Goal: Task Accomplishment & Management: Manage account settings

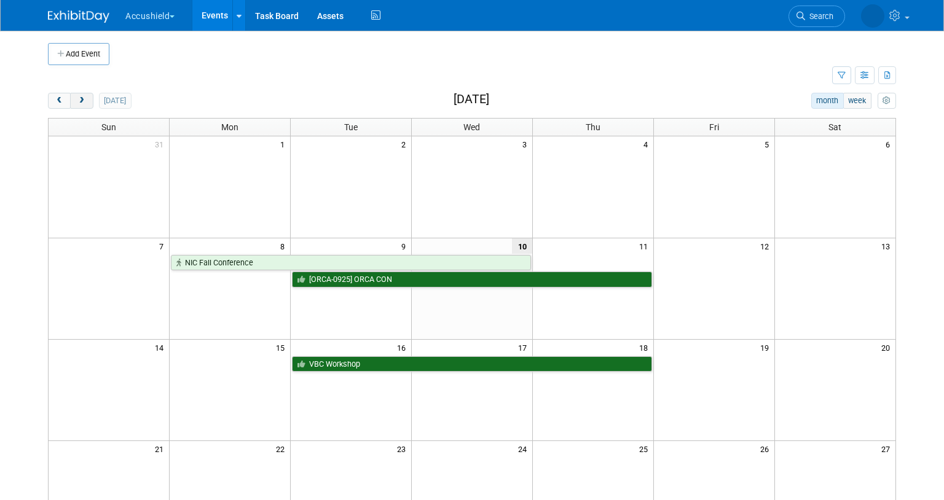
click at [71, 98] on button "next" at bounding box center [81, 101] width 23 height 16
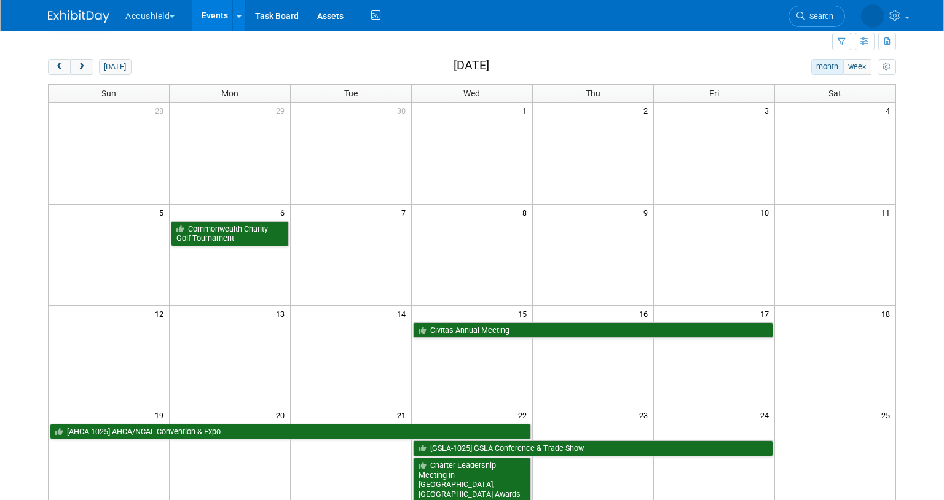
scroll to position [53, 0]
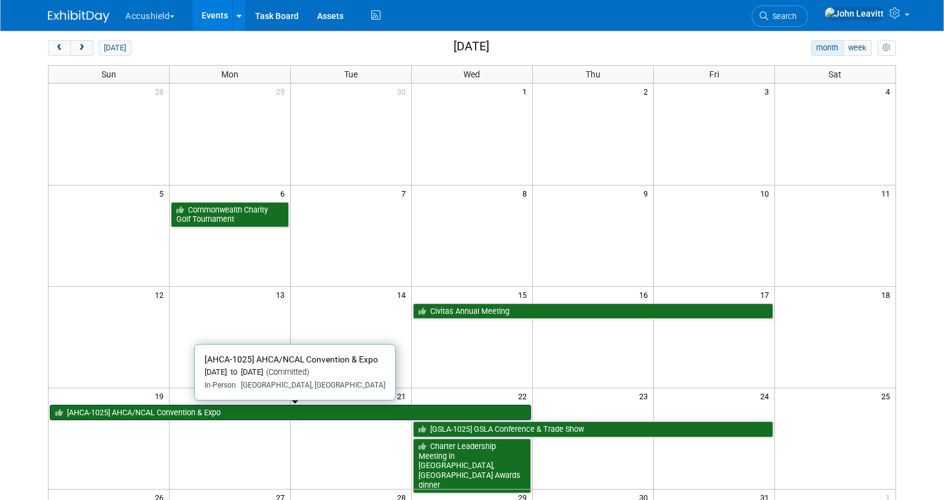
click at [267, 411] on link "[AHCA-1025] AHCA/NCAL Convention & Expo" at bounding box center [290, 413] width 481 height 16
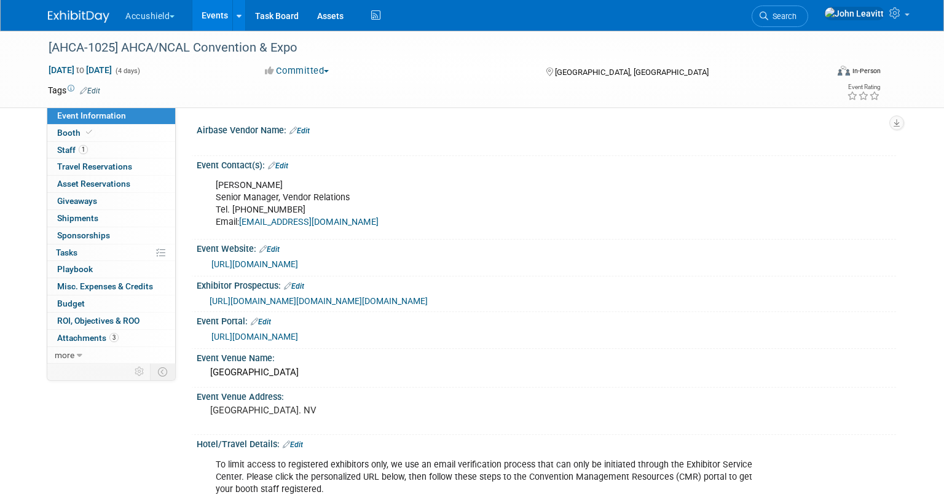
select select "Yes"
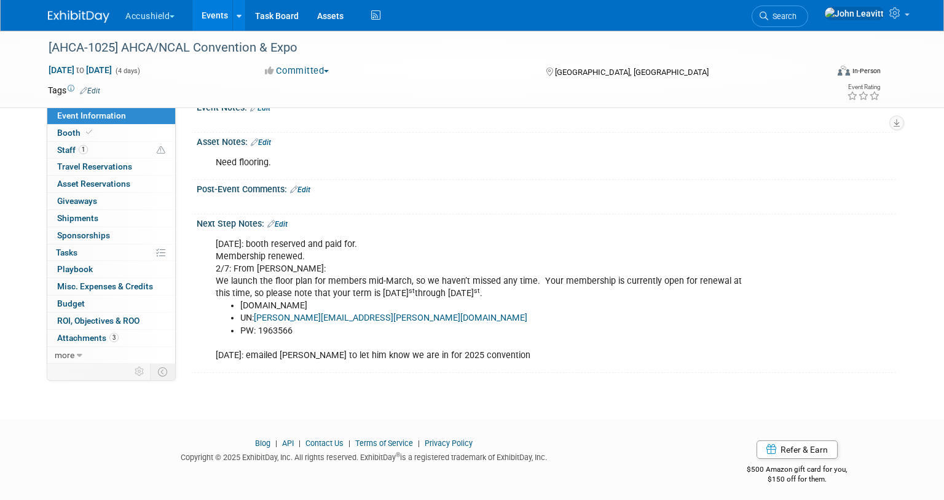
scroll to position [972, 0]
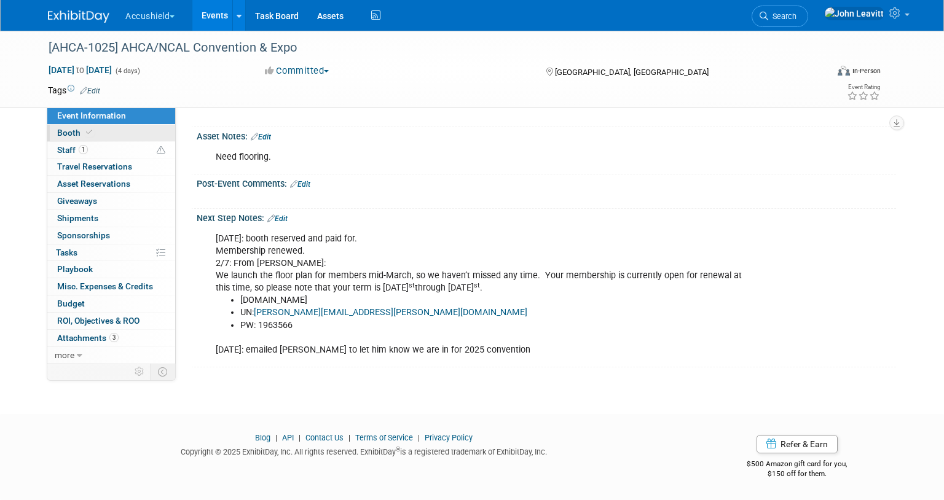
click at [90, 136] on icon at bounding box center [89, 132] width 6 height 7
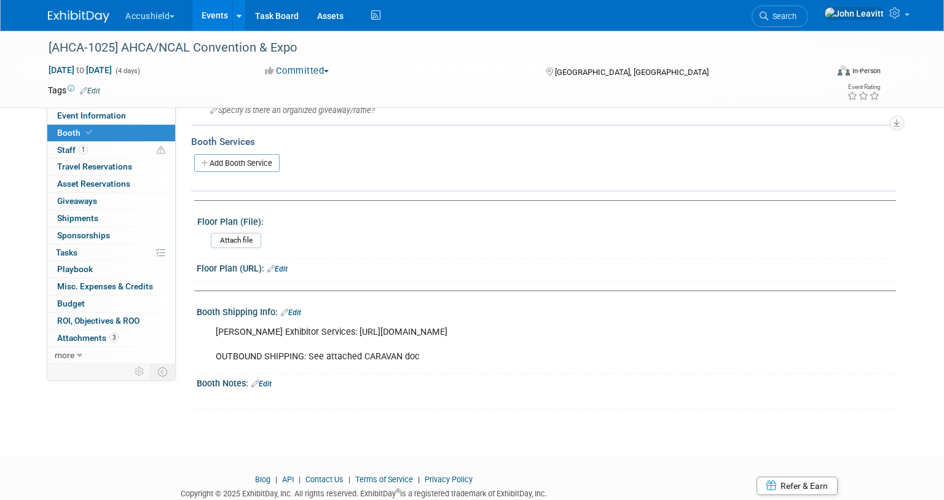
scroll to position [343, 0]
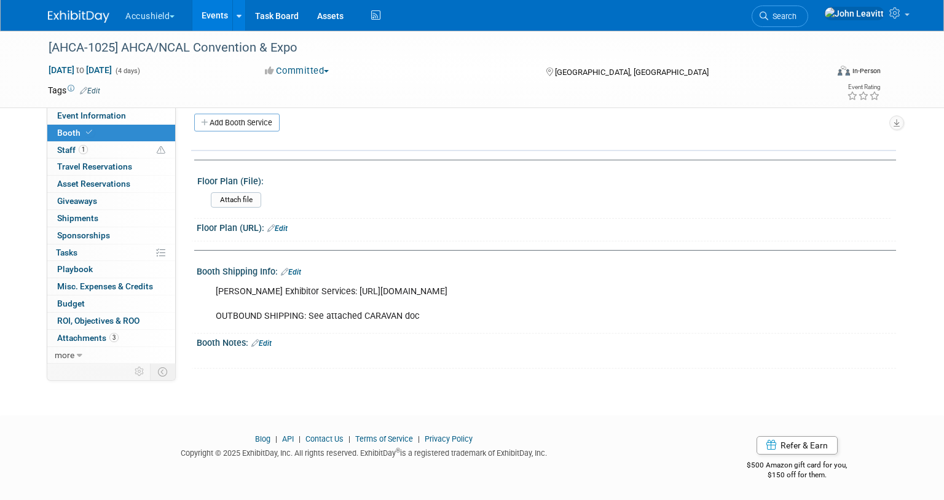
click at [411, 282] on div "Freeman Exhibitor Services: https://www.freemanco.com/store/show/landing?showID…" at bounding box center [484, 304] width 554 height 49
drag, startPoint x: 327, startPoint y: 291, endPoint x: 598, endPoint y: 287, distance: 271.1
click at [598, 287] on div "Freeman Exhibitor Services: https://www.freemanco.com/store/show/landing?showID…" at bounding box center [484, 304] width 554 height 49
copy div "https://www.freemanco.com/store/show/landing?showID=537600"
click at [80, 17] on img at bounding box center [78, 16] width 61 height 12
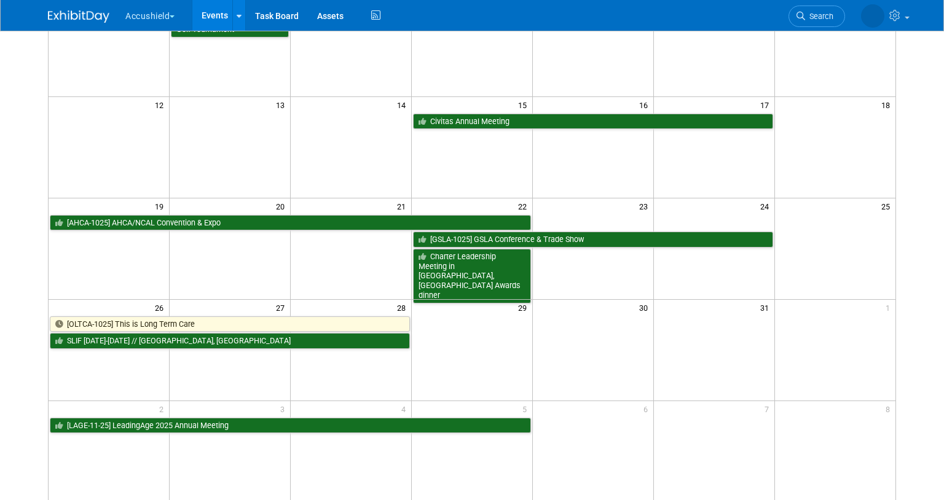
scroll to position [261, 0]
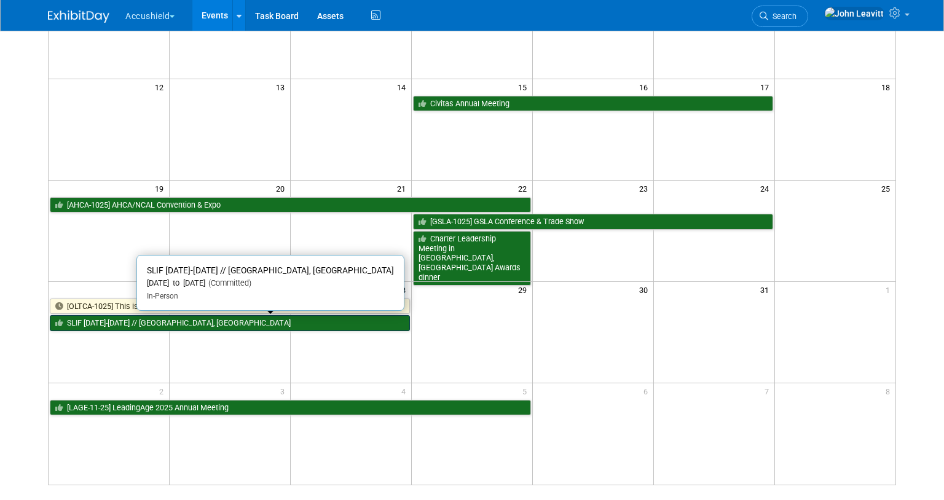
click at [217, 322] on link "SLIF OCT 26-28 // HUNTINGTON BEACH, CA" at bounding box center [230, 323] width 360 height 16
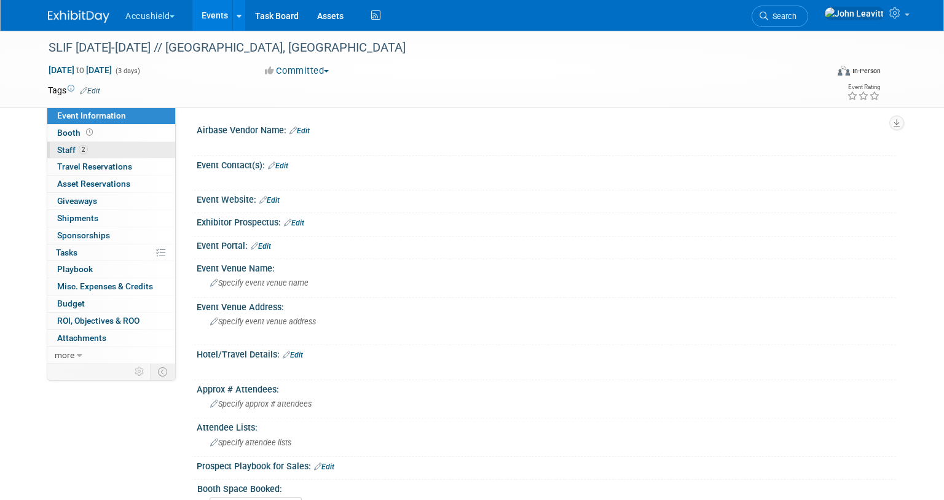
click at [79, 145] on span "Staff 2" at bounding box center [72, 150] width 31 height 10
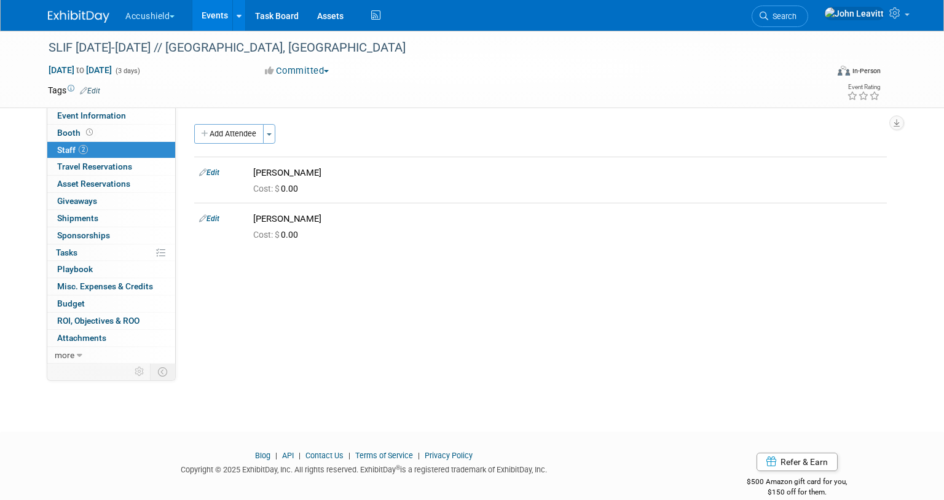
click at [309, 76] on button "Committed" at bounding box center [297, 71] width 73 height 13
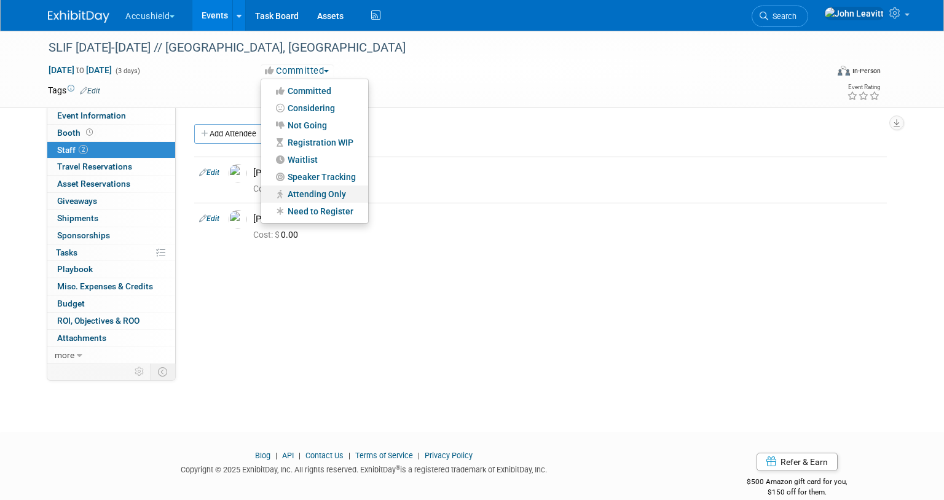
click at [311, 200] on link "Attending Only" at bounding box center [314, 194] width 107 height 17
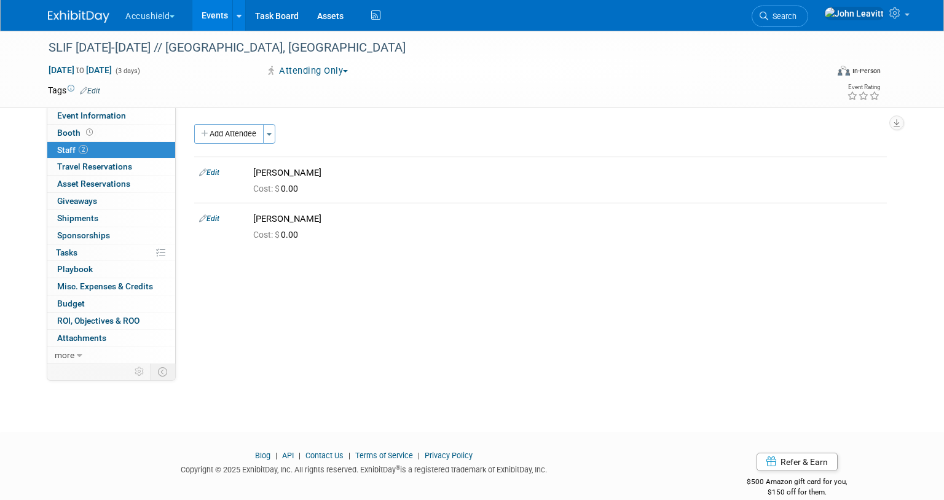
click at [68, 11] on img at bounding box center [78, 16] width 61 height 12
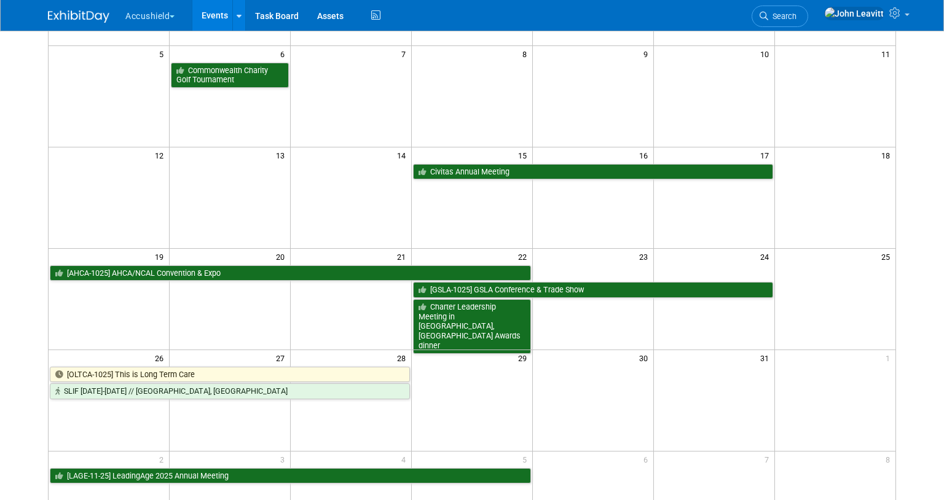
scroll to position [201, 0]
